Goal: Task Accomplishment & Management: Manage account settings

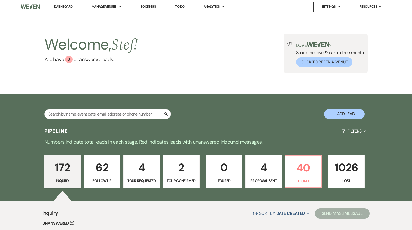
click at [148, 5] on link "Bookings" at bounding box center [149, 6] width 16 height 4
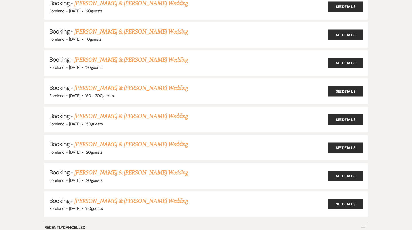
scroll to position [182, 0]
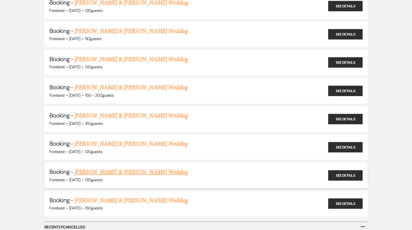
click at [128, 167] on link "[PERSON_NAME] & [PERSON_NAME] Wedding" at bounding box center [131, 171] width 114 height 9
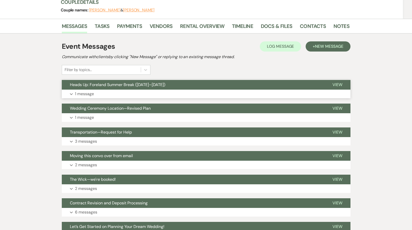
scroll to position [65, 0]
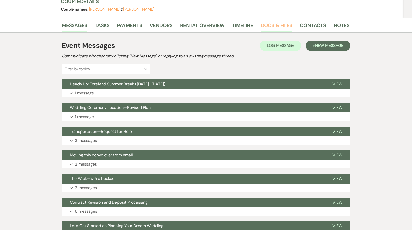
click at [269, 27] on link "Docs & Files" at bounding box center [276, 26] width 31 height 11
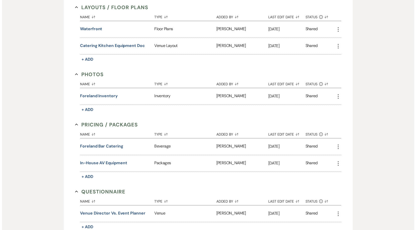
scroll to position [231, 0]
click at [96, 144] on button "Foreland Bar Catering" at bounding box center [99, 146] width 43 height 6
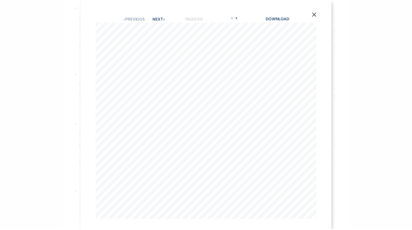
scroll to position [0, 0]
click at [154, 16] on button "Next Next" at bounding box center [160, 18] width 13 height 4
click at [154, 18] on button "Next Next" at bounding box center [160, 18] width 13 height 4
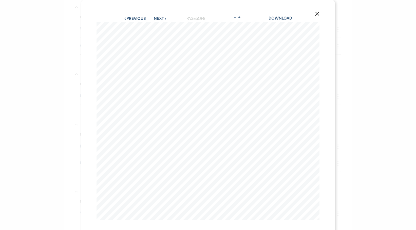
click at [154, 18] on button "Next Next" at bounding box center [160, 18] width 13 height 4
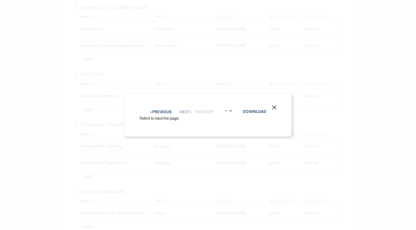
click at [363, 127] on div "X Previous Previous Next Next Page 9 of 8 - Zoom + Download Failed to load the …" at bounding box center [208, 115] width 416 height 230
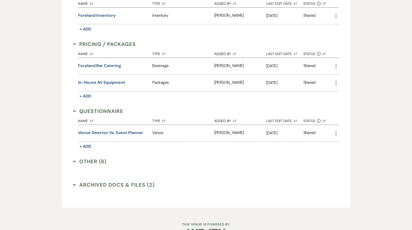
scroll to position [312, 0]
click at [79, 161] on button "Other (6) Expand" at bounding box center [90, 161] width 34 height 8
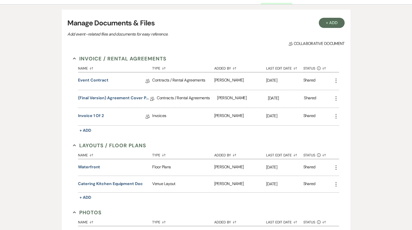
scroll to position [93, 0]
click at [96, 114] on link "Invoice 1 of 2" at bounding box center [91, 116] width 26 height 8
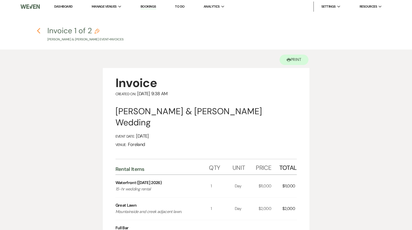
click at [37, 29] on icon "Previous" at bounding box center [39, 31] width 4 height 6
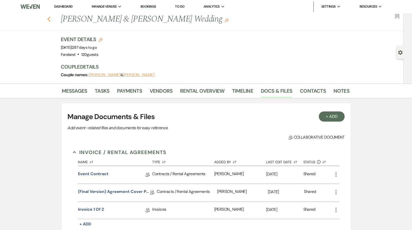
click at [50, 18] on use "button" at bounding box center [48, 19] width 3 height 6
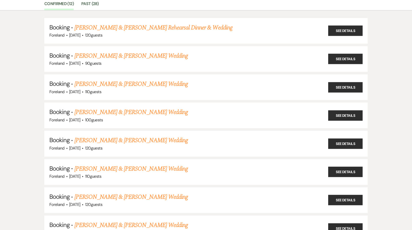
scroll to position [37, 0]
